Goal: Task Accomplishment & Management: Use online tool/utility

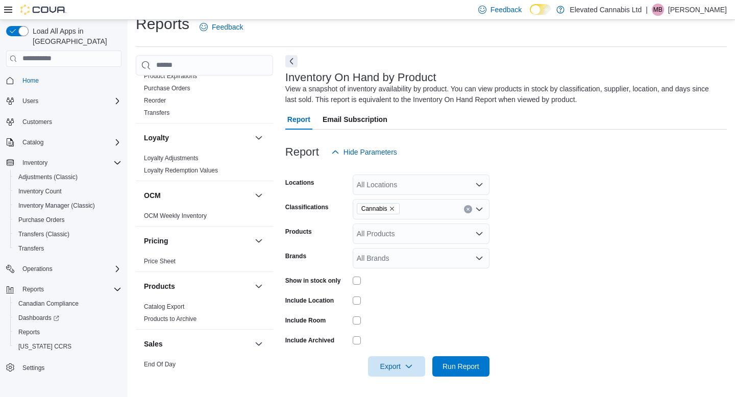
scroll to position [575, 0]
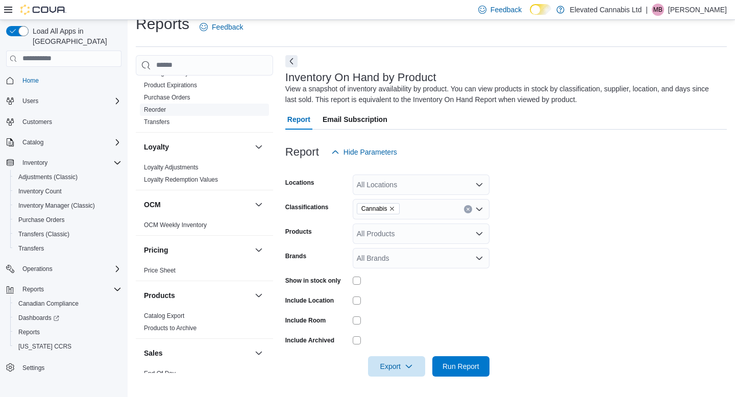
click at [161, 106] on link "Reorder" at bounding box center [155, 109] width 22 height 7
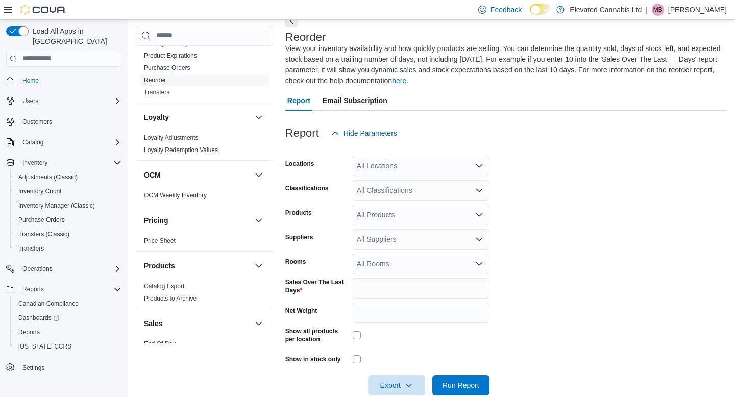
scroll to position [56, 0]
click at [406, 189] on div "All Classifications" at bounding box center [421, 189] width 137 height 20
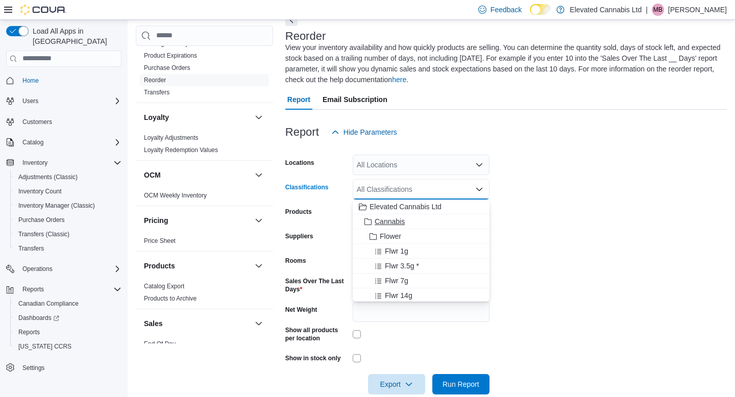
click at [398, 222] on span "Cannabis" at bounding box center [390, 221] width 30 height 10
click at [564, 252] on form "Locations All Locations Classifications Cannabis Combo box. Selected. Cannabis.…" at bounding box center [506, 268] width 442 height 252
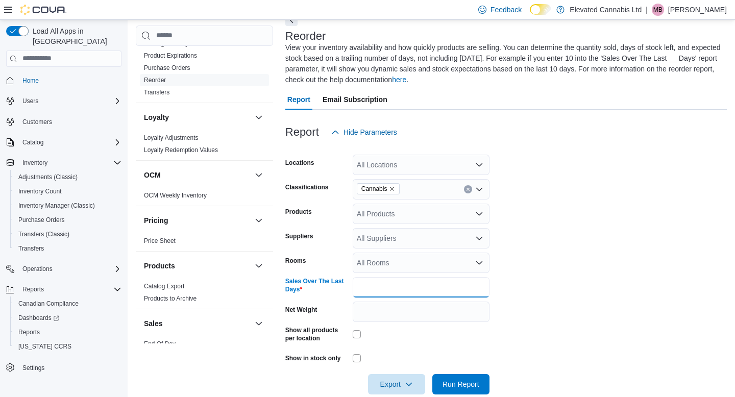
click at [373, 287] on input "*" at bounding box center [421, 287] width 137 height 20
type input "**"
click at [621, 319] on form "Locations All Locations Classifications Cannabis Products All Products Supplier…" at bounding box center [506, 268] width 442 height 252
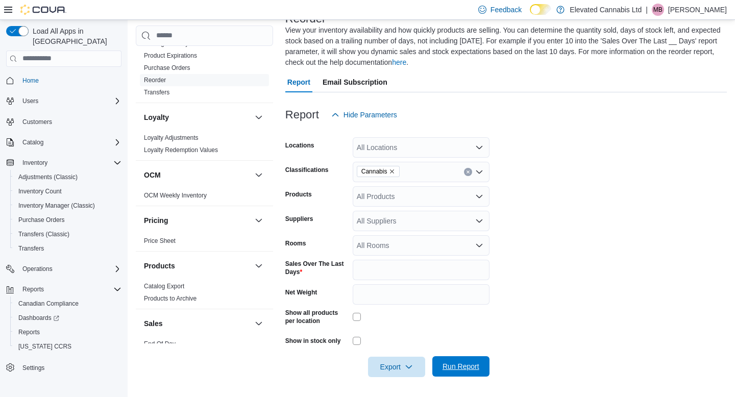
click at [472, 364] on span "Run Report" at bounding box center [461, 366] width 37 height 10
click at [406, 364] on icon "button" at bounding box center [405, 366] width 8 height 8
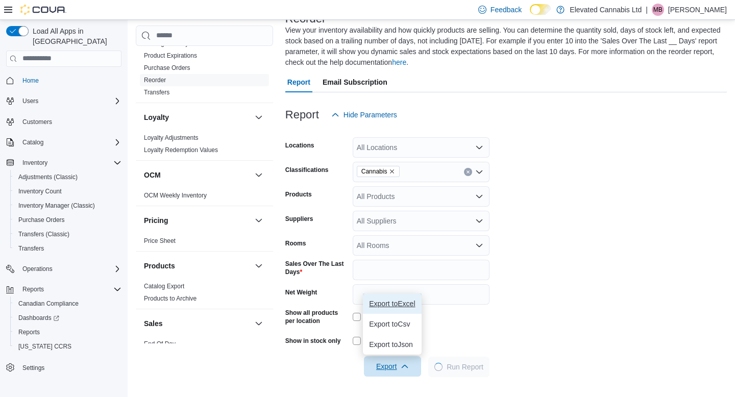
click at [394, 302] on span "Export to Excel" at bounding box center [392, 304] width 46 height 8
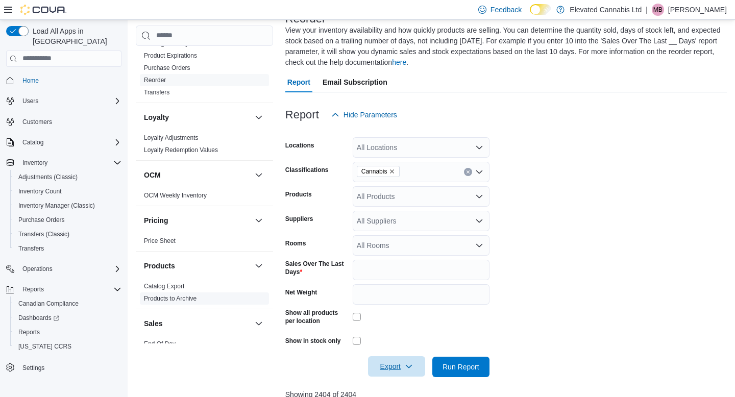
scroll to position [805, 0]
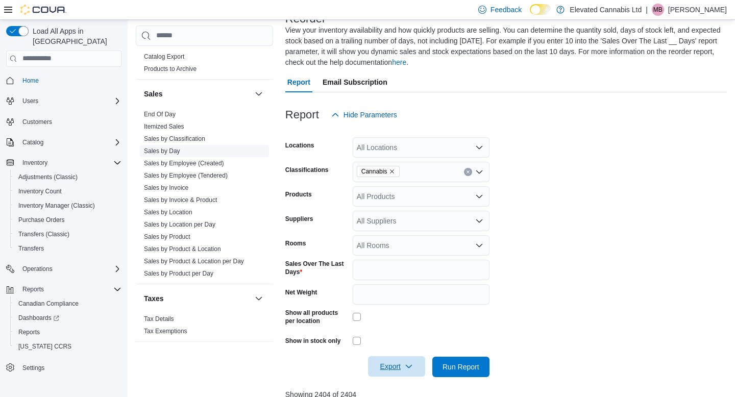
click at [169, 148] on link "Sales by Day" at bounding box center [162, 151] width 36 height 7
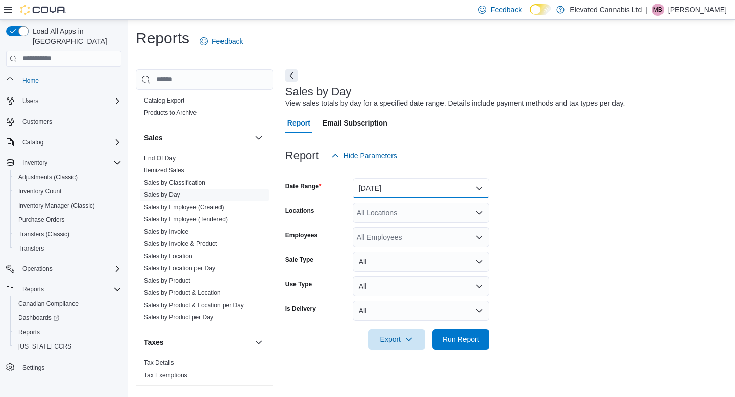
click at [402, 187] on button "[DATE]" at bounding box center [421, 188] width 137 height 20
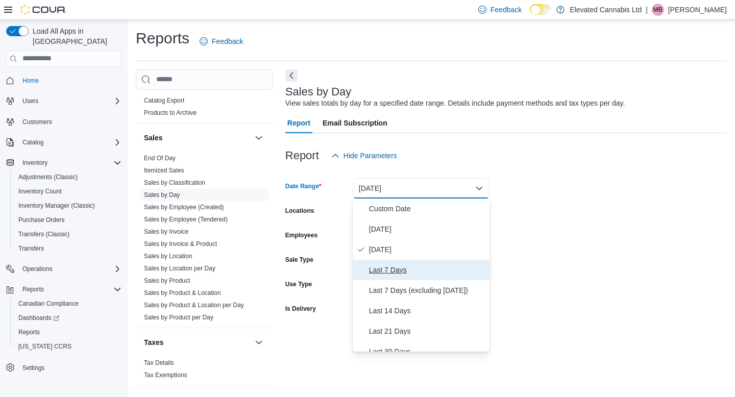
click at [394, 270] on span "Last 7 Days" at bounding box center [427, 270] width 116 height 12
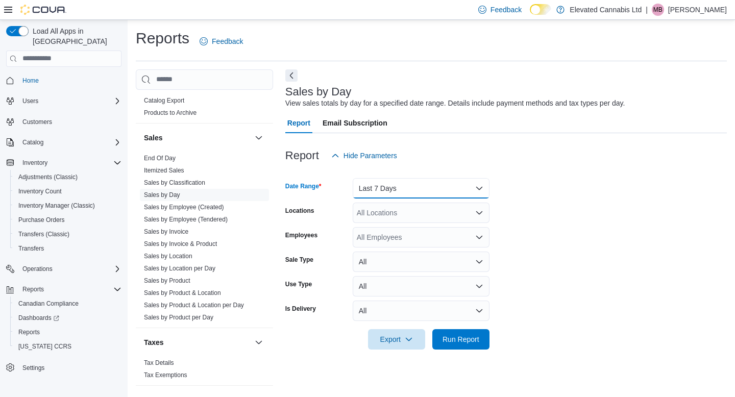
click at [419, 190] on button "Last 7 Days" at bounding box center [421, 188] width 137 height 20
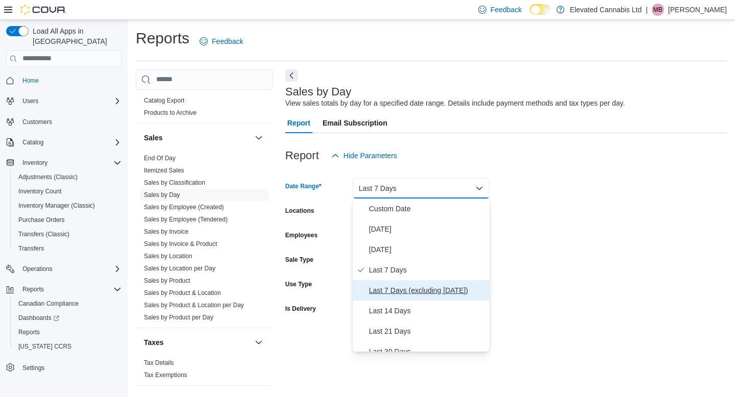
click at [423, 293] on span "Last 7 Days (excluding [DATE])" at bounding box center [427, 290] width 116 height 12
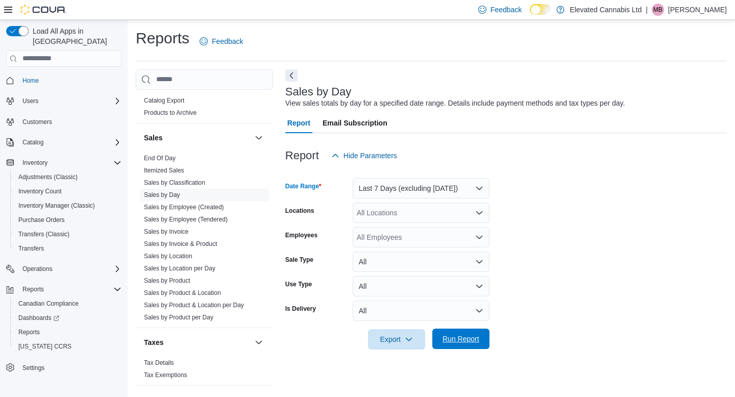
click at [468, 335] on span "Run Report" at bounding box center [461, 339] width 37 height 10
